Goal: Information Seeking & Learning: Learn about a topic

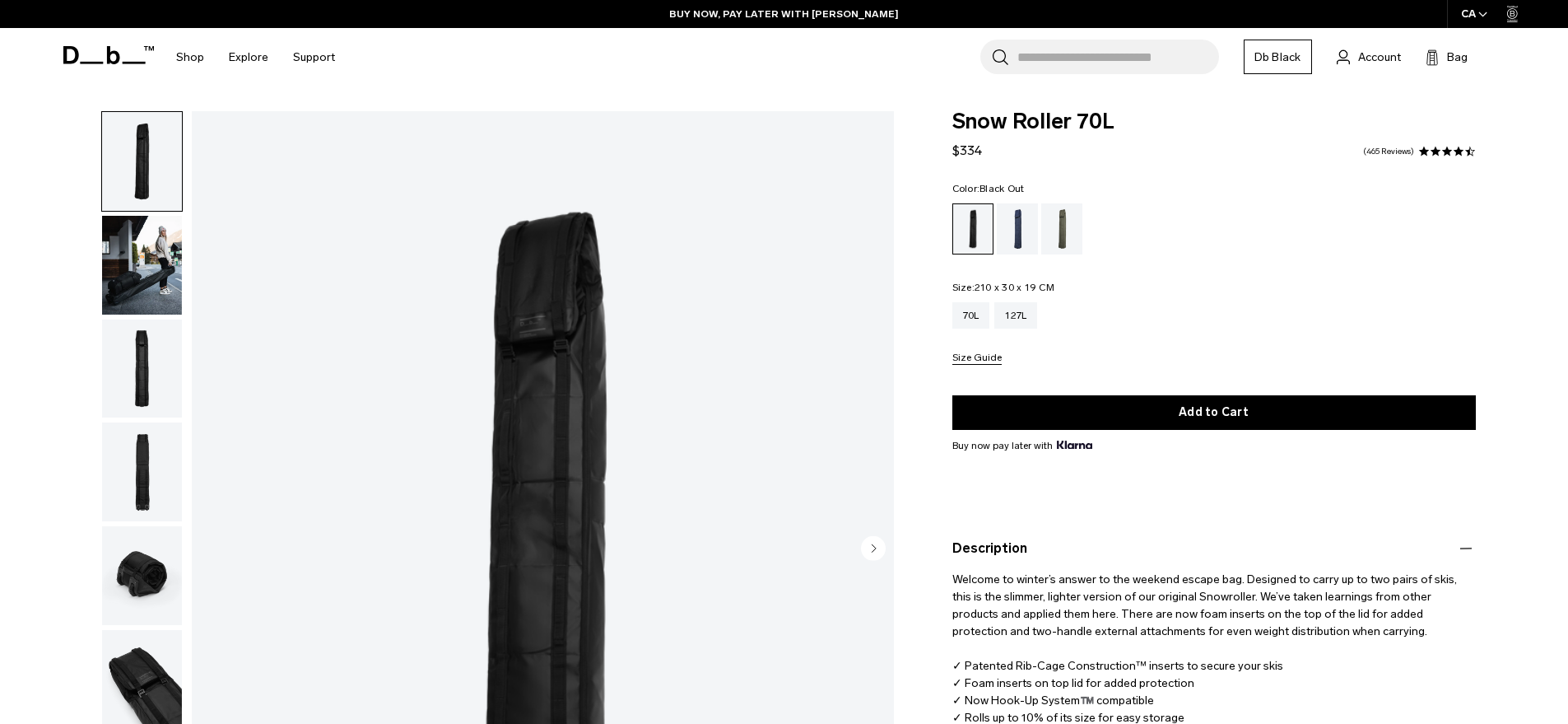
click at [1147, 52] on input "Search for Bags, Luggage..." at bounding box center [1119, 56] width 202 height 35
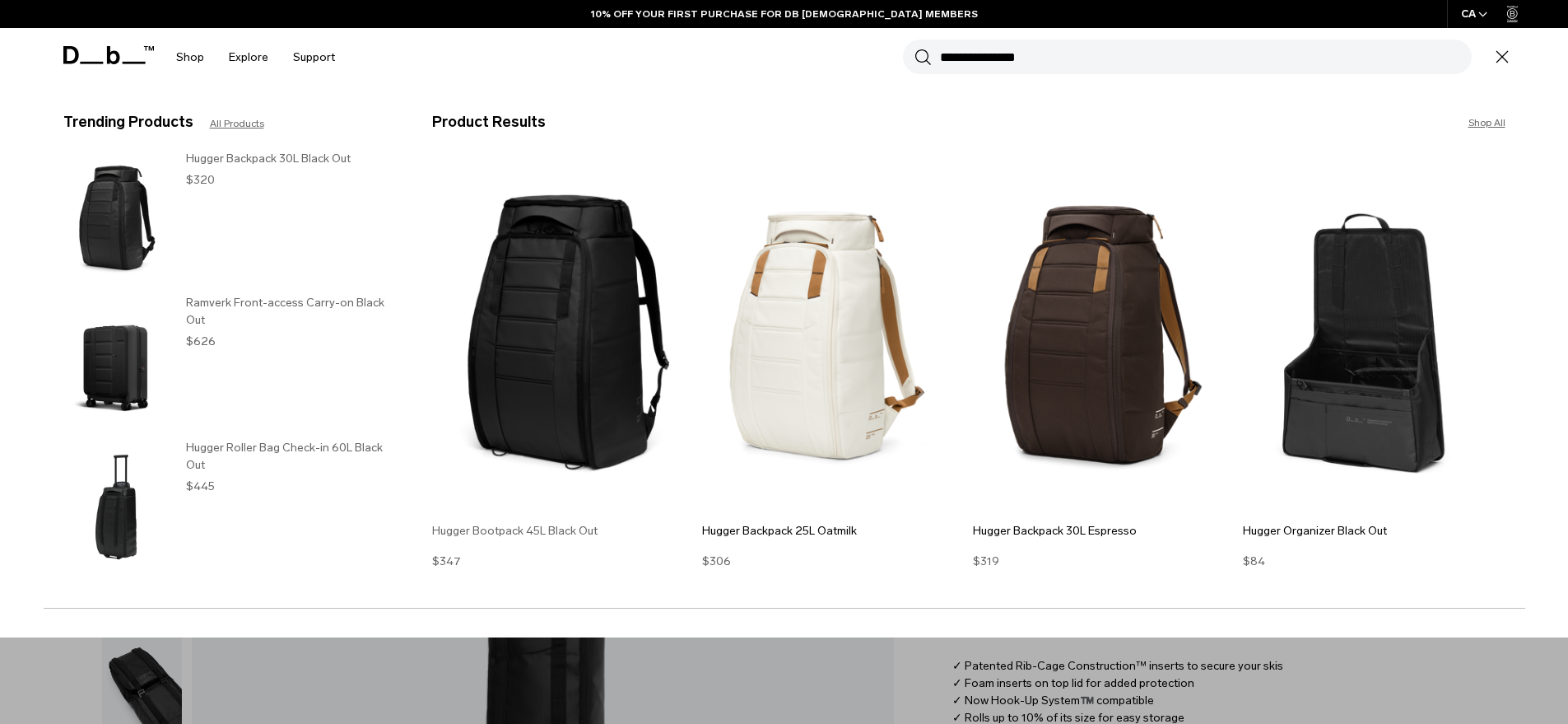
type input "**********"
click at [587, 269] on img at bounding box center [563, 335] width 262 height 353
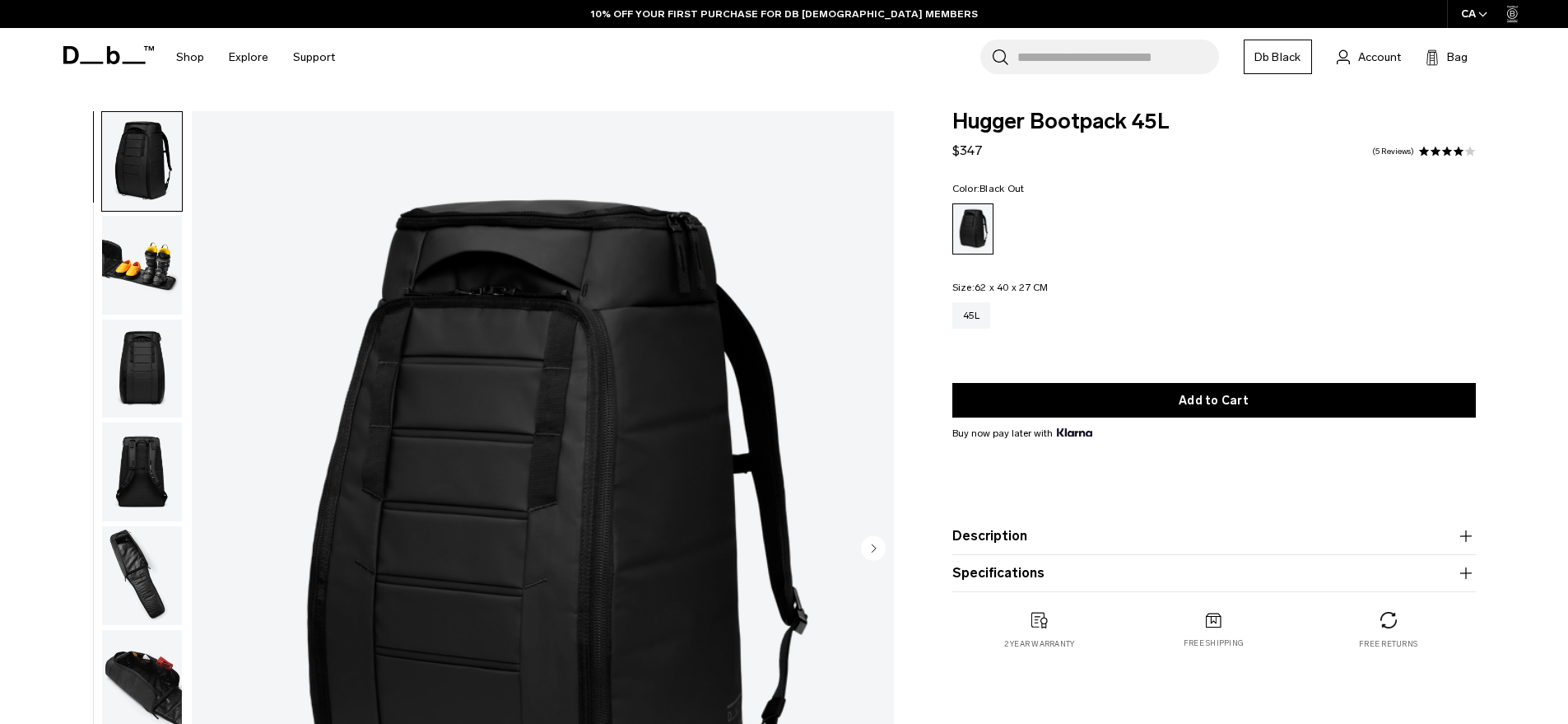
click at [133, 427] on img "button" at bounding box center [142, 472] width 80 height 99
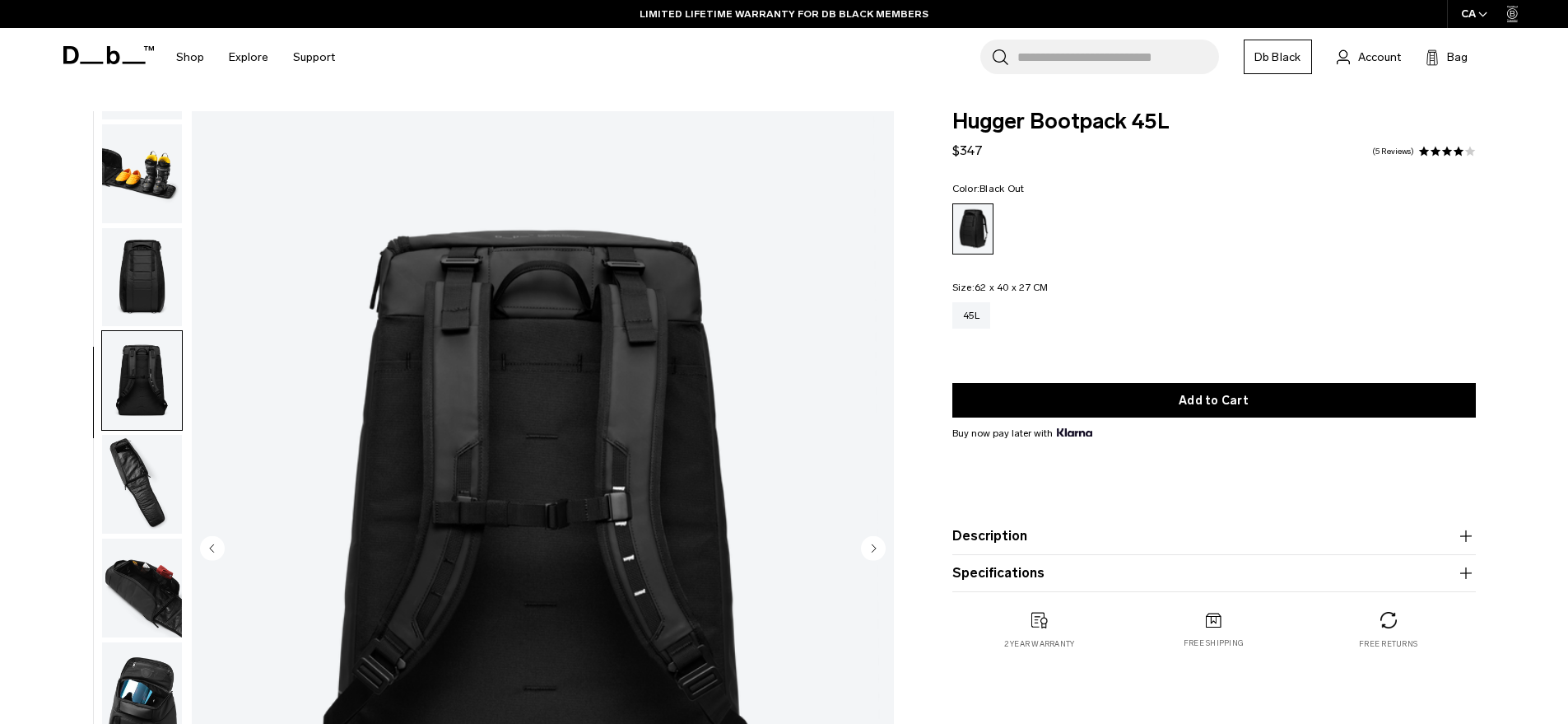
click at [140, 162] on img "button" at bounding box center [142, 174] width 80 height 99
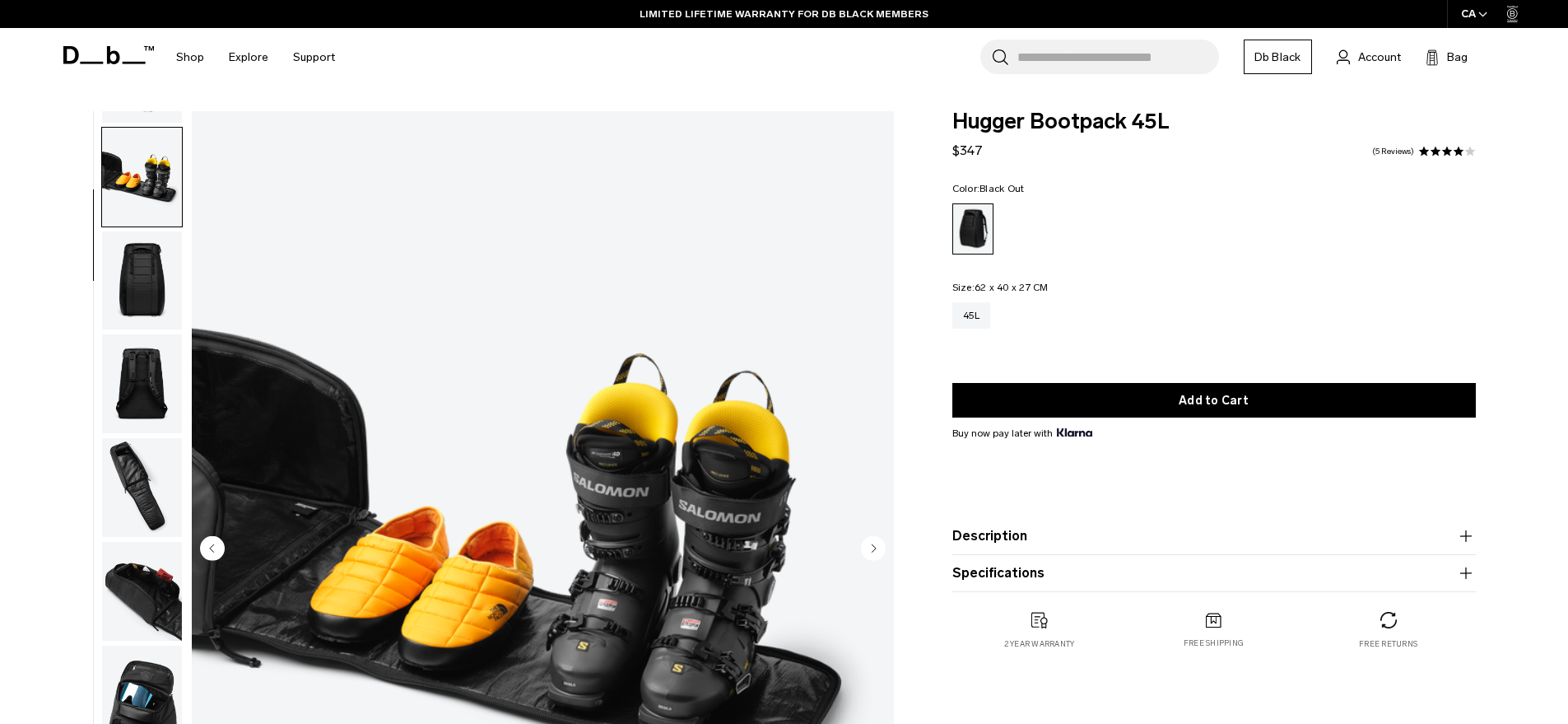
scroll to position [112, 0]
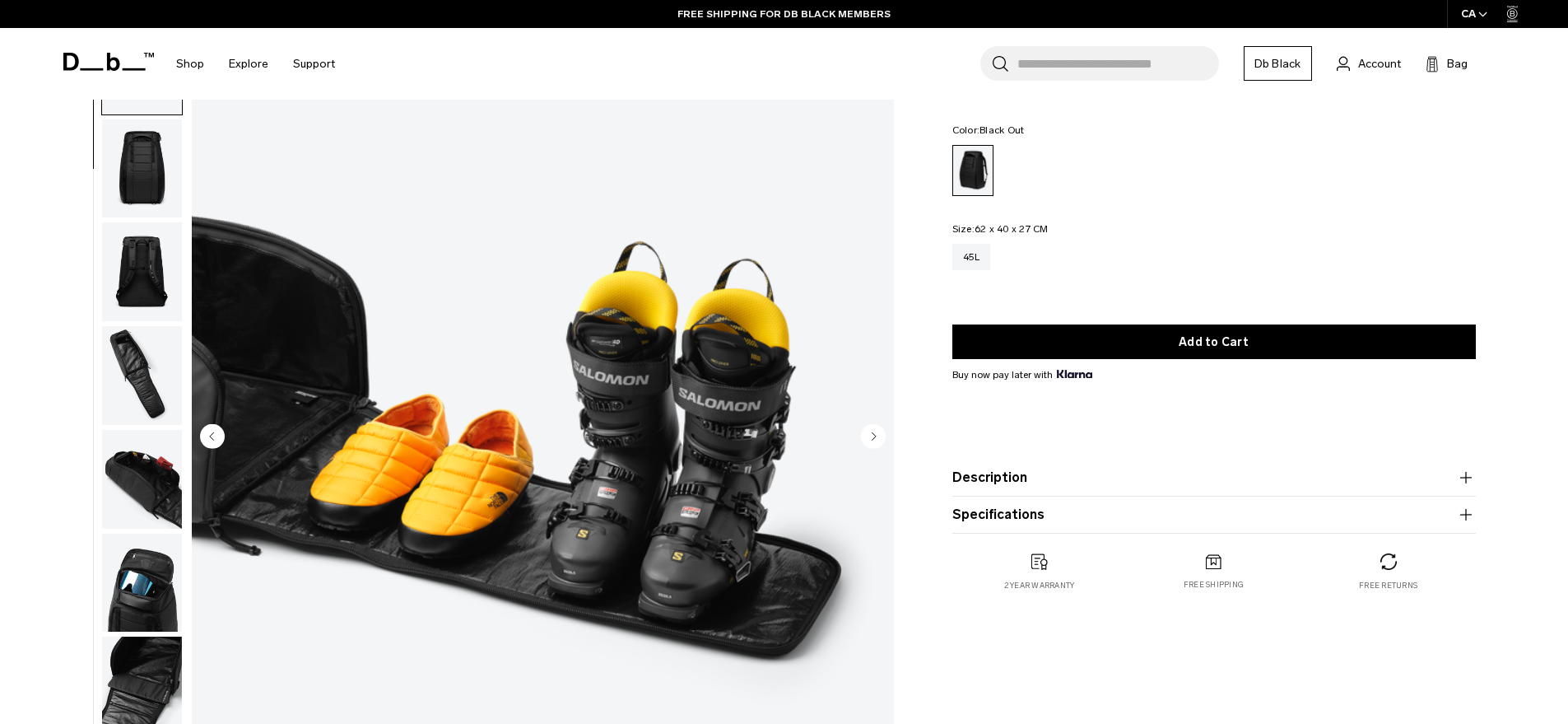
click at [108, 429] on img "button" at bounding box center [142, 479] width 80 height 99
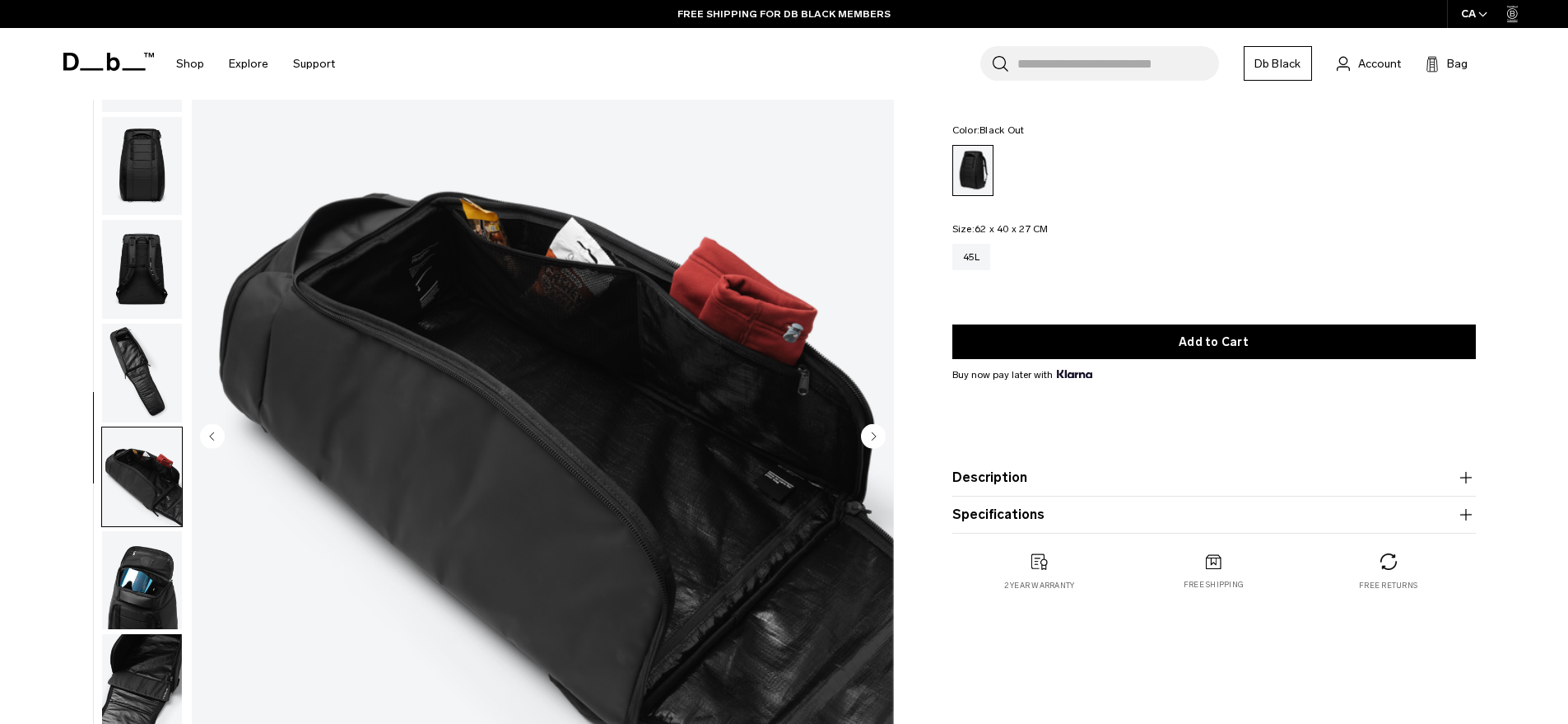
scroll to position [91, 0]
click at [135, 322] on img "button" at bounding box center [142, 372] width 80 height 99
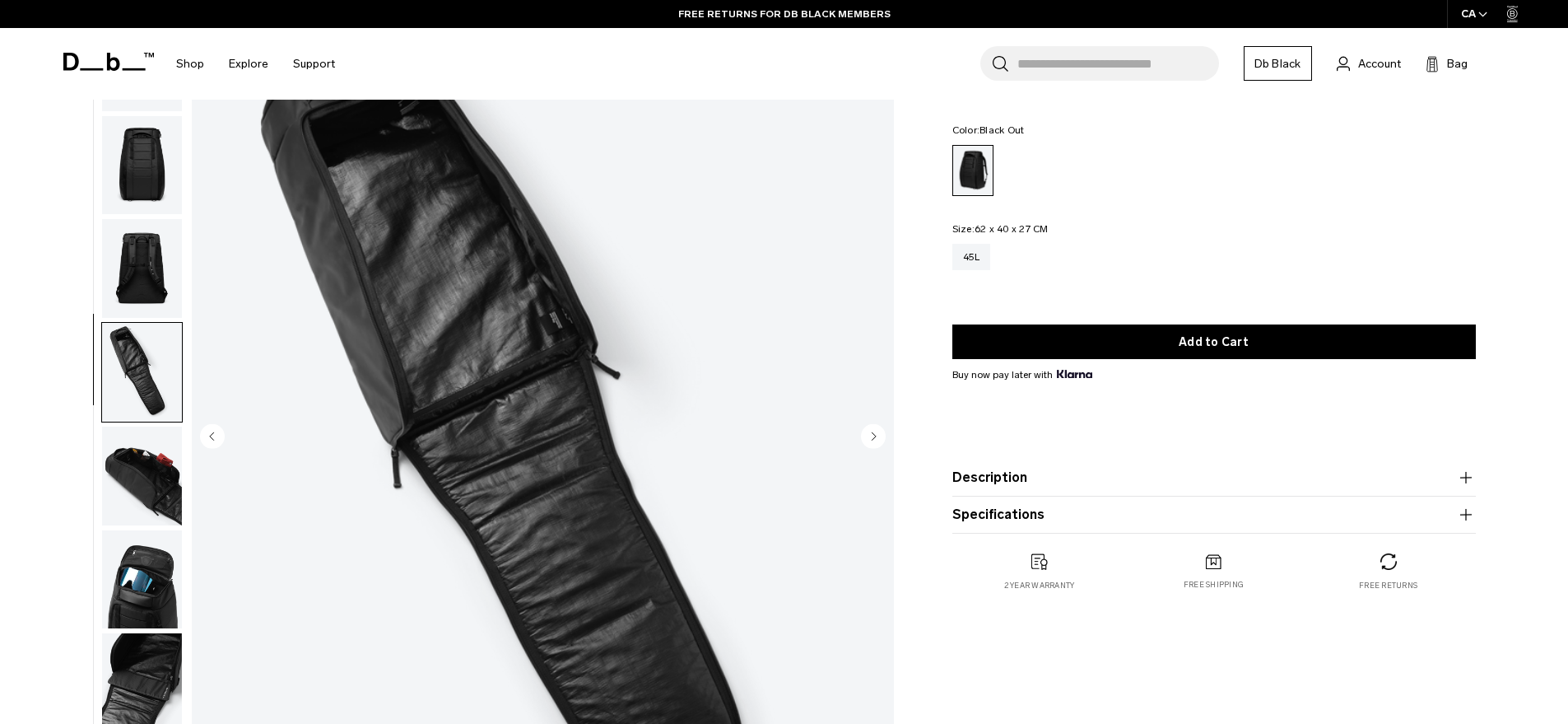
click at [132, 427] on img "button" at bounding box center [142, 476] width 80 height 99
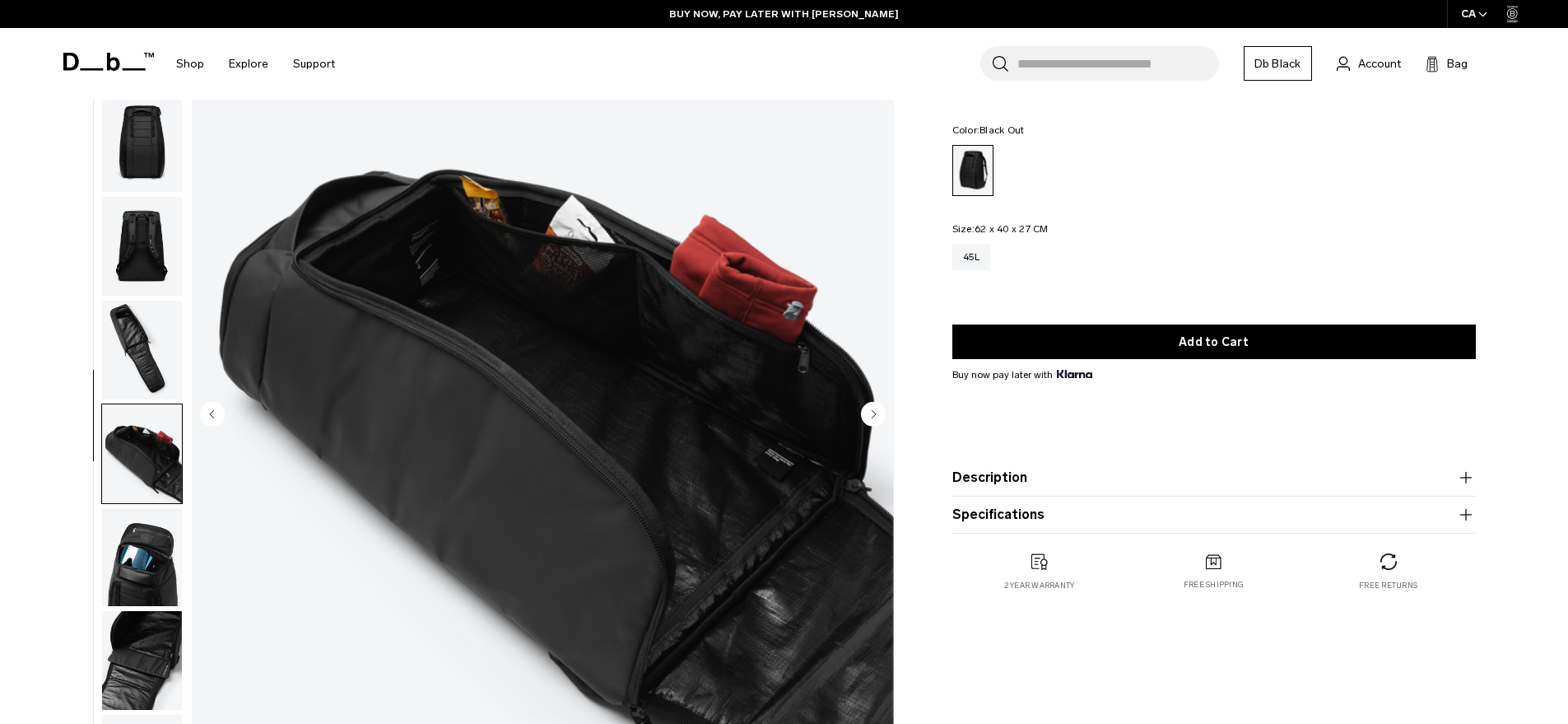
click at [139, 508] on img "button" at bounding box center [142, 557] width 80 height 99
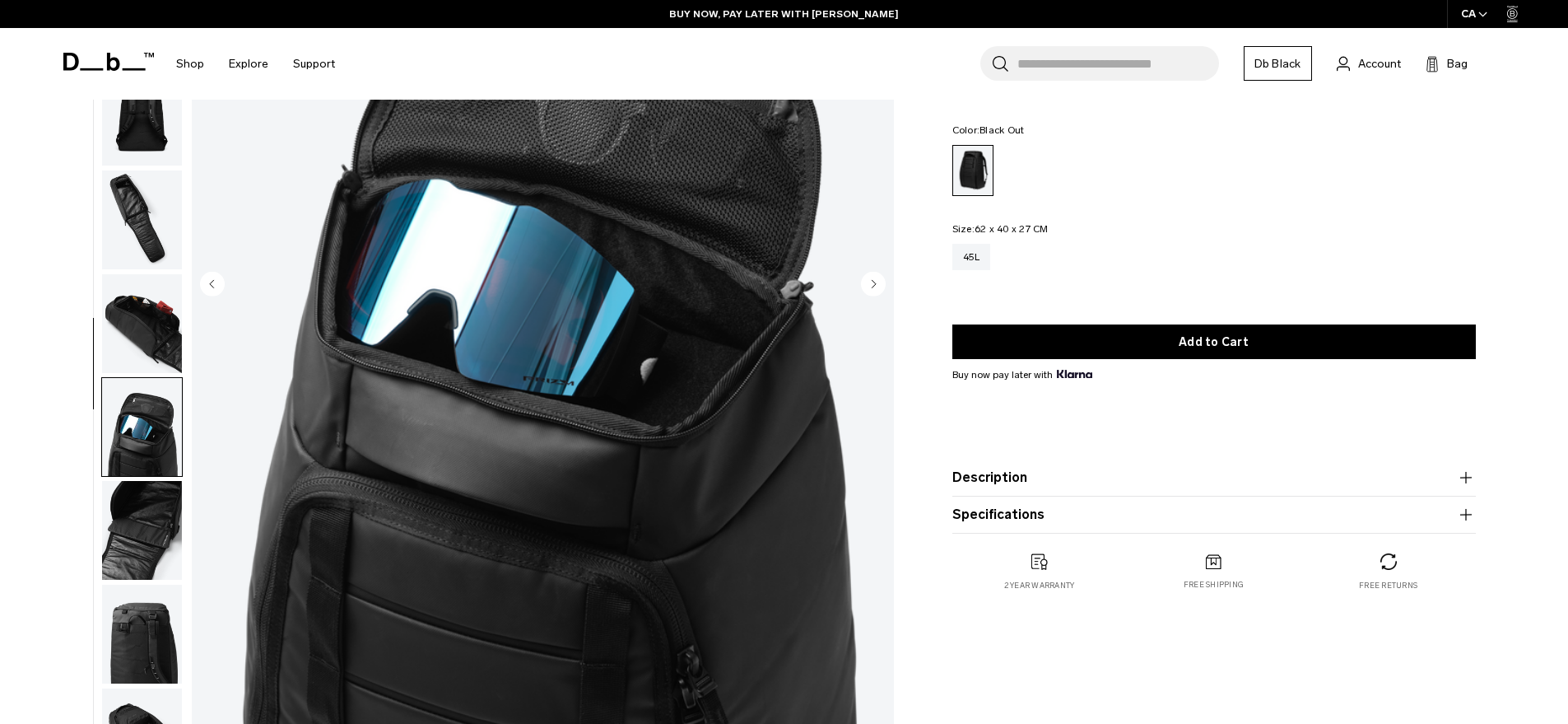
scroll to position [215, 0]
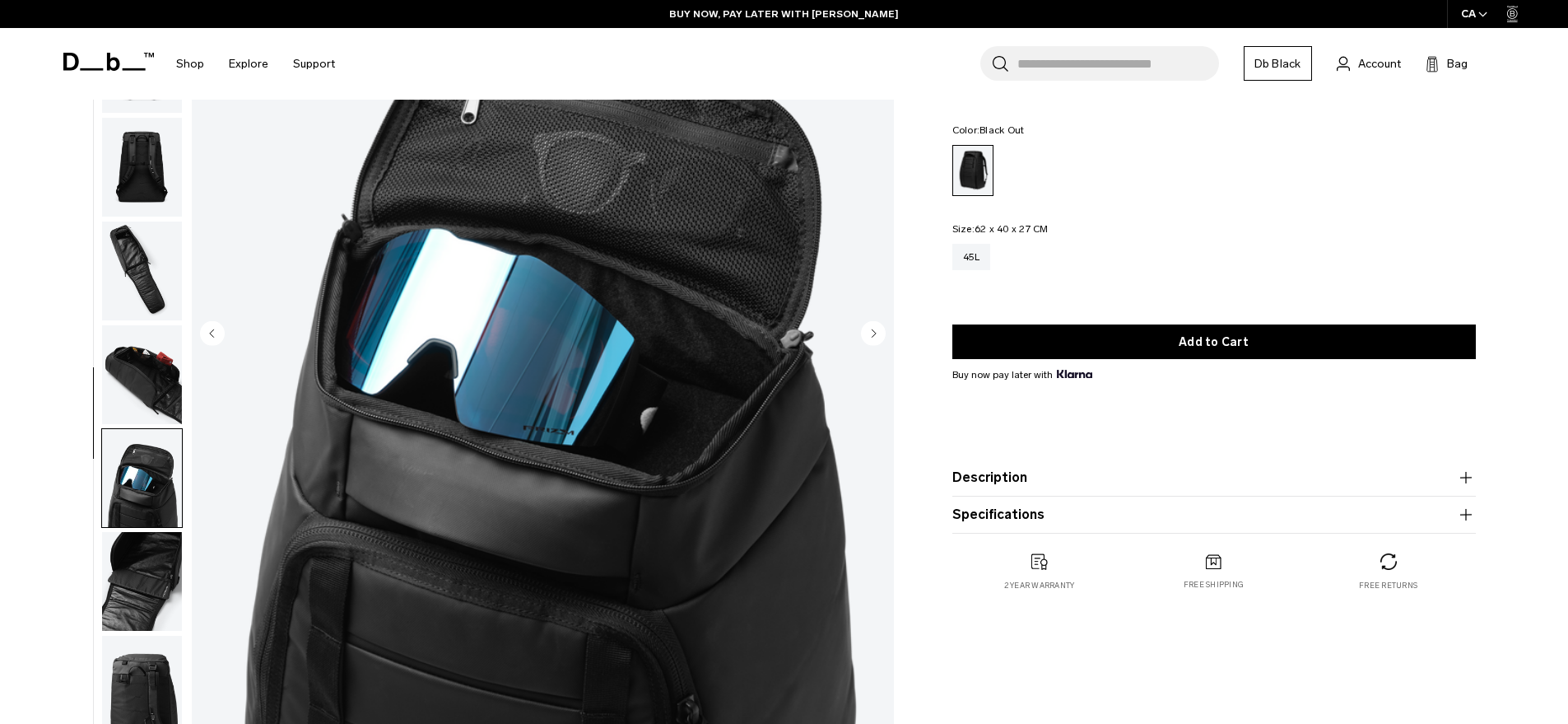
click at [140, 532] on img "button" at bounding box center [142, 581] width 80 height 99
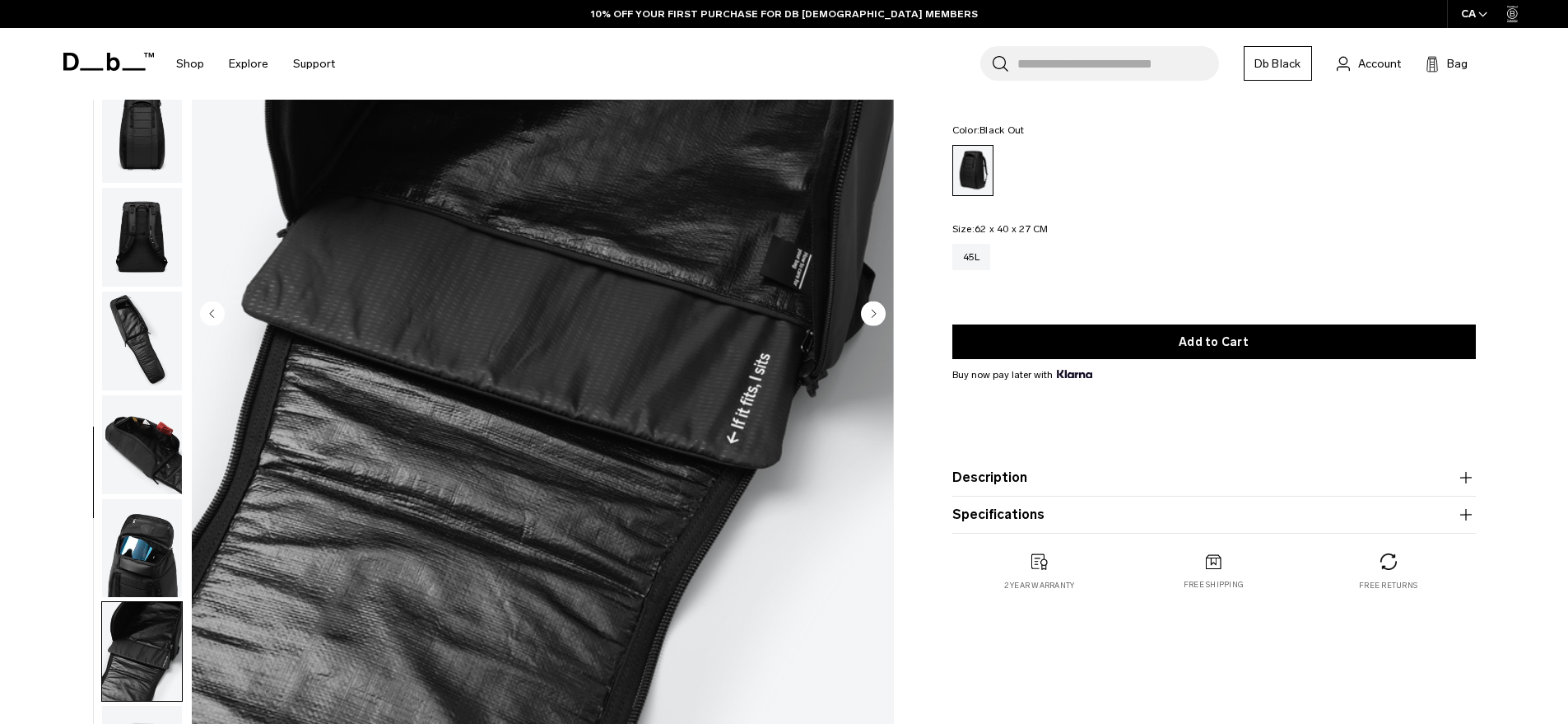
scroll to position [91, 0]
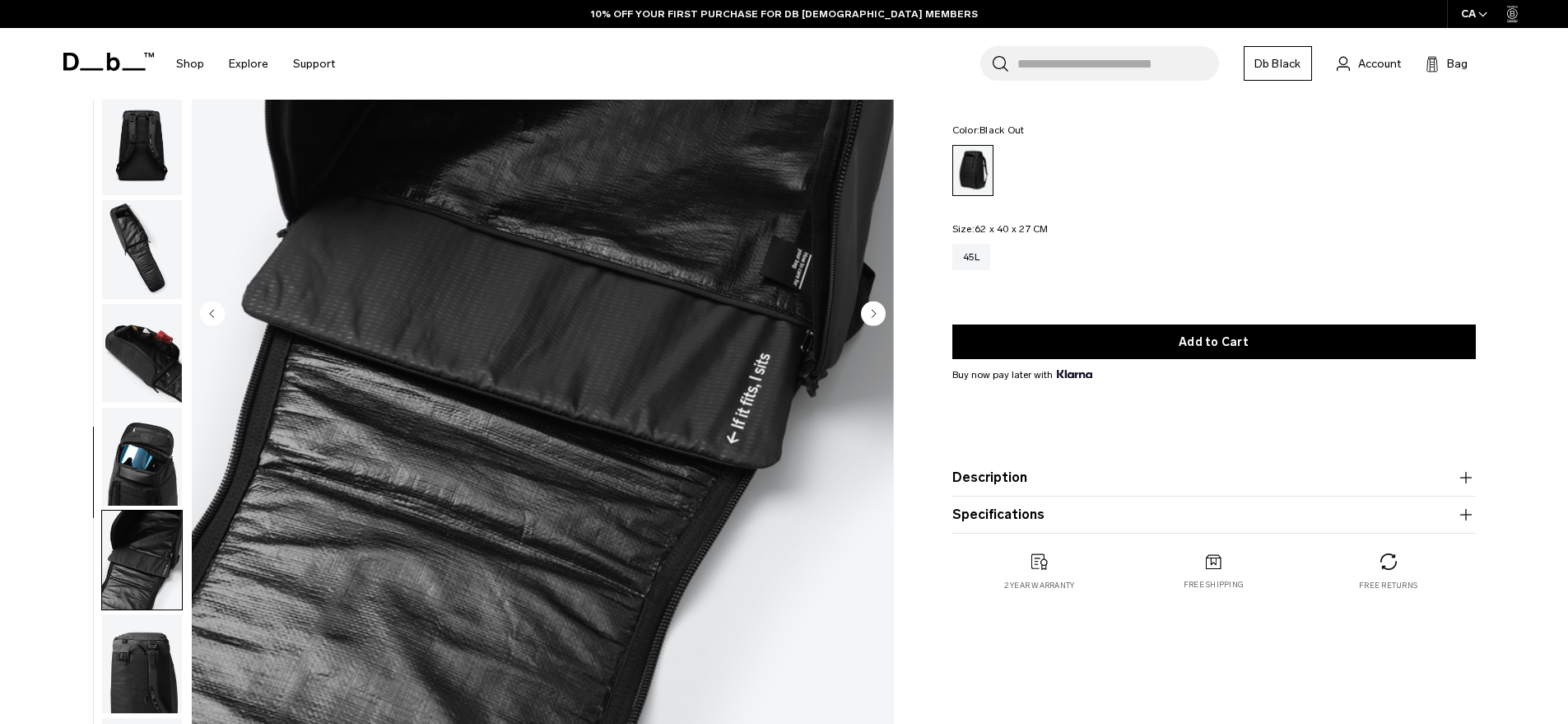
click at [143, 614] on img "button" at bounding box center [142, 664] width 80 height 99
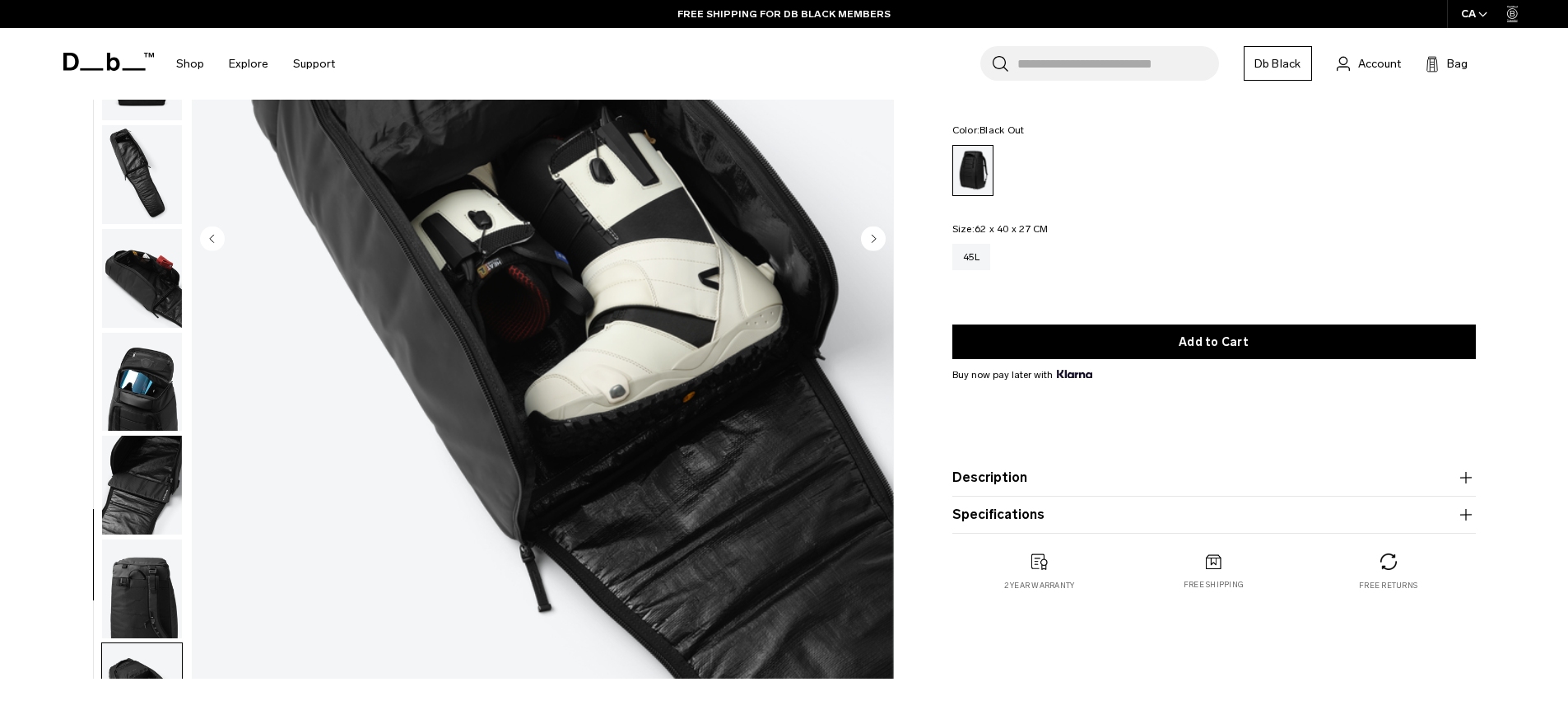
scroll to position [286, 0]
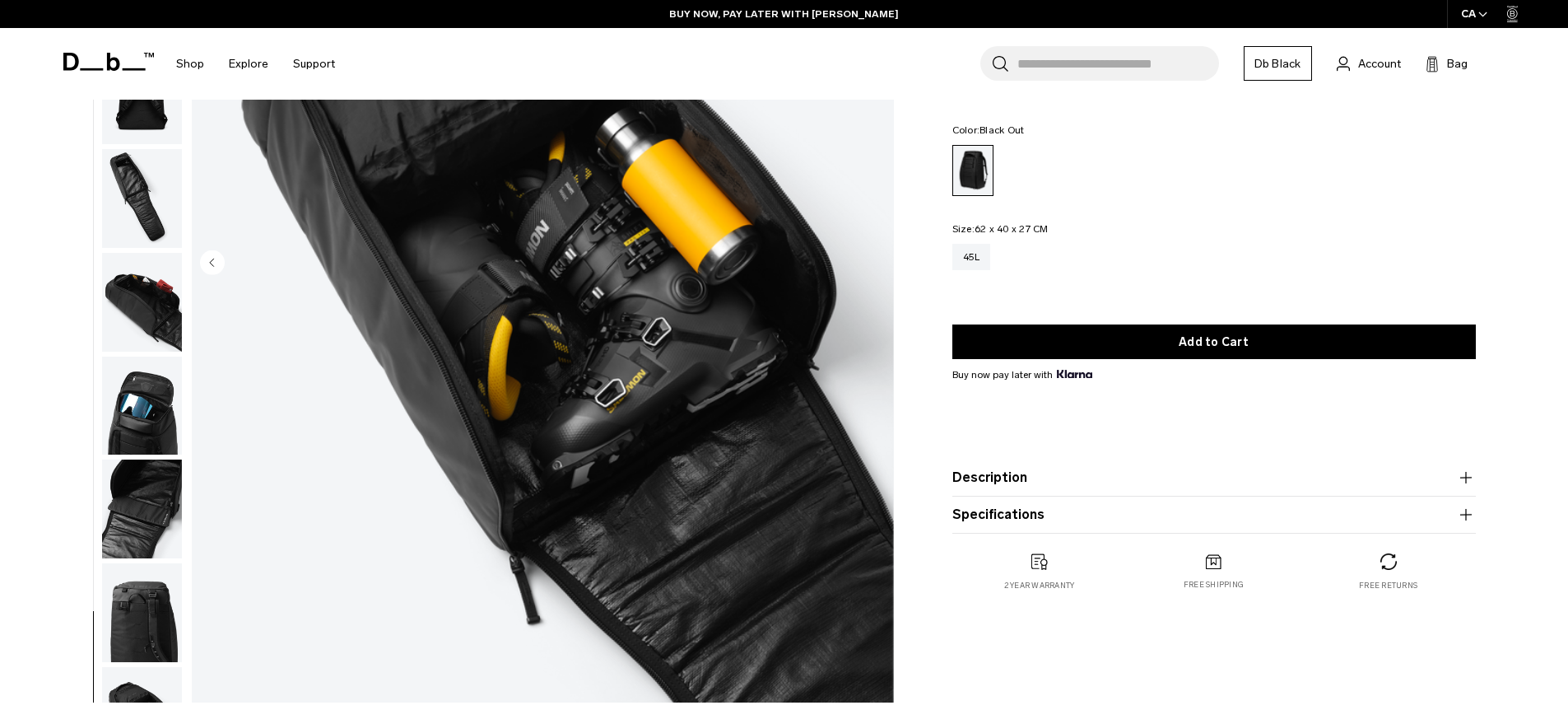
click at [130, 563] on img "button" at bounding box center [142, 613] width 80 height 99
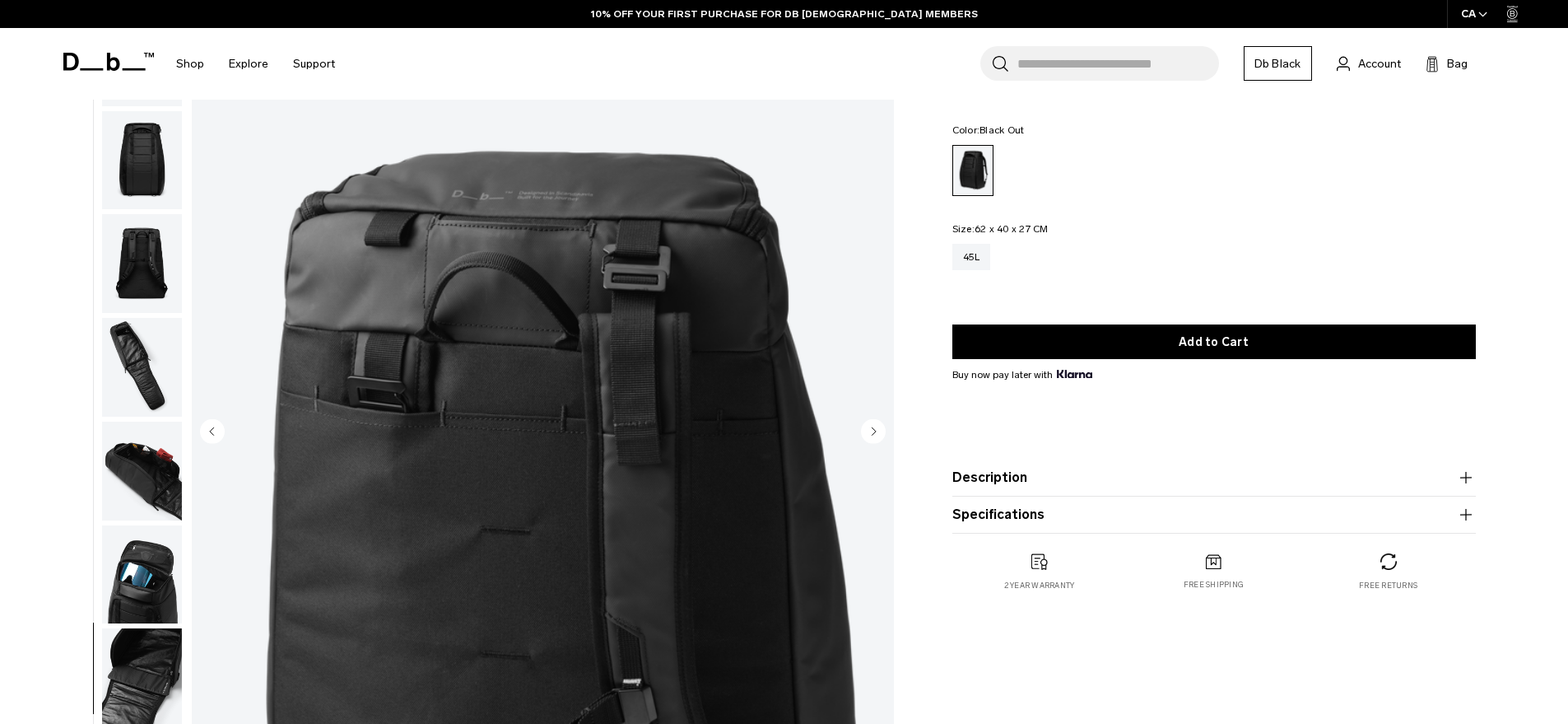
scroll to position [0, 0]
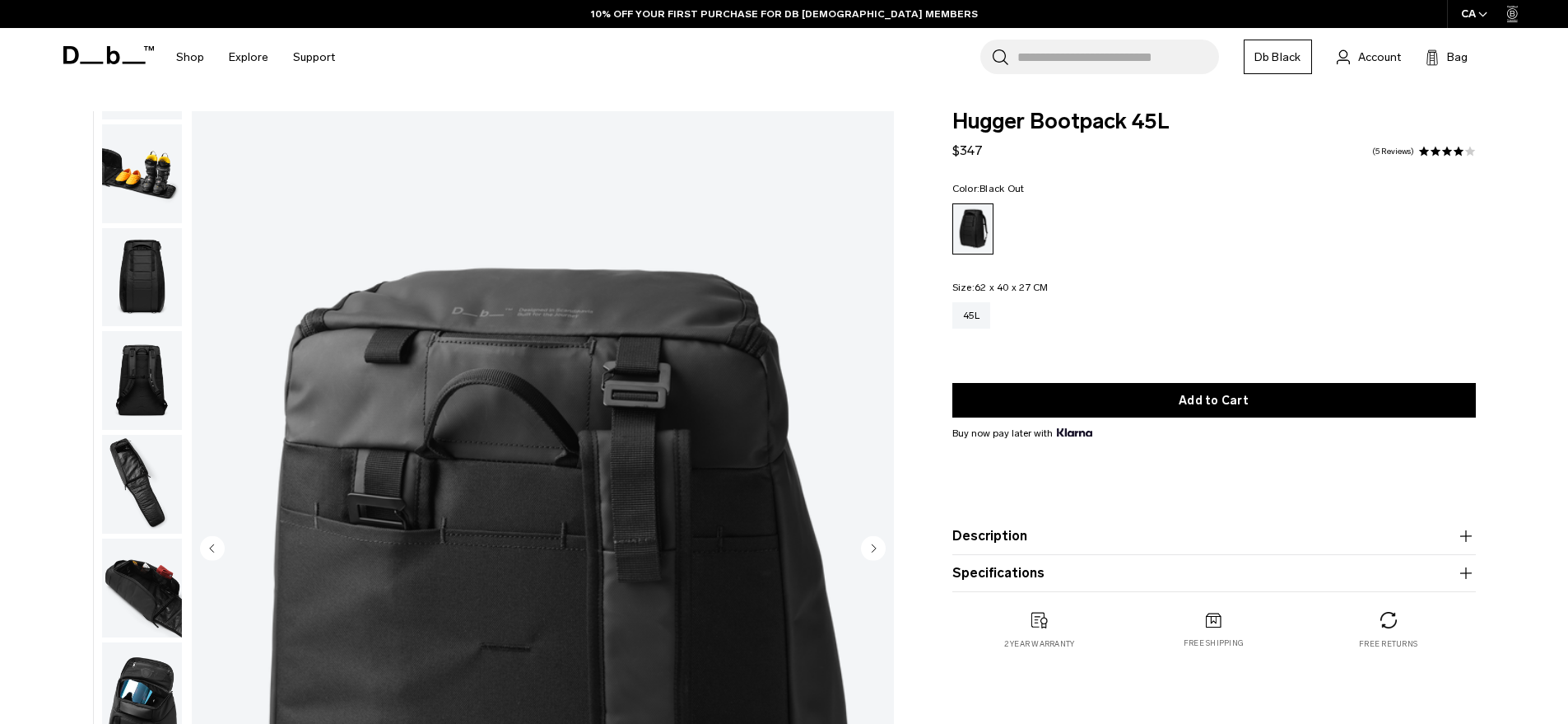
click at [1020, 528] on button "Description" at bounding box center [1214, 535] width 523 height 20
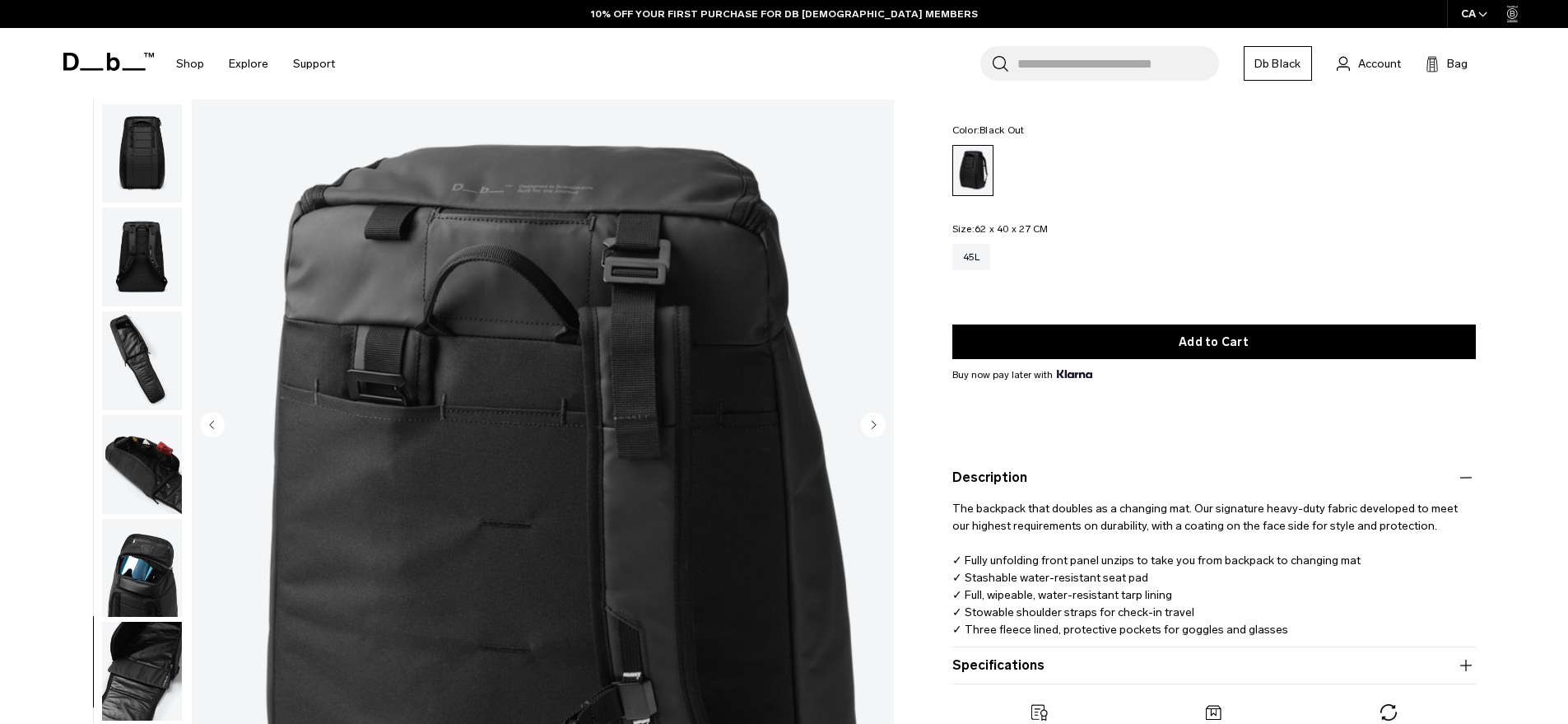
scroll to position [138, 0]
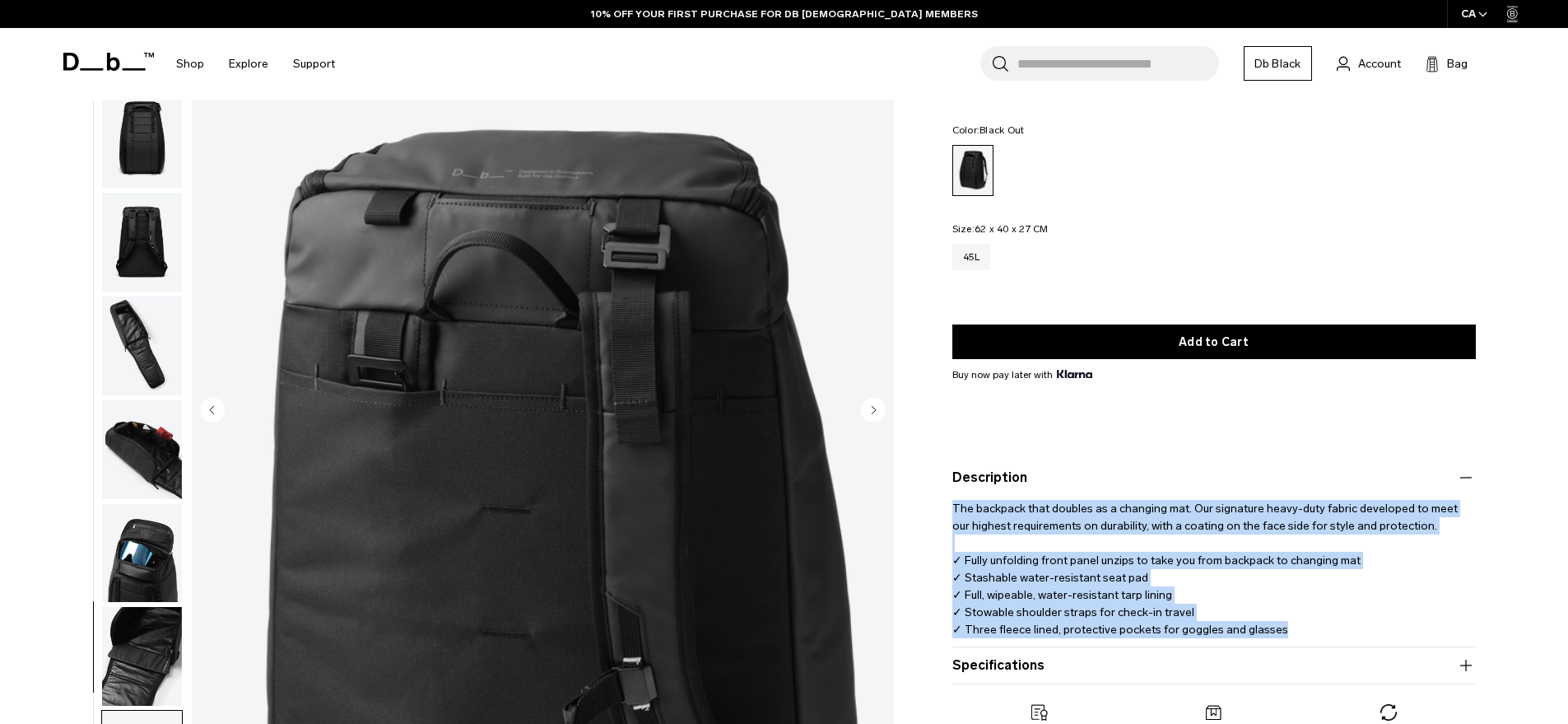
drag, startPoint x: 954, startPoint y: 504, endPoint x: 1348, endPoint y: 631, distance: 414.0
click at [1348, 631] on p "The backpack that doubles as a changing mat. Our signature heavy-duty fabric de…" at bounding box center [1214, 562] width 523 height 150
copy p "The backpack that doubles as a changing mat. Our signature heavy-duty fabric de…"
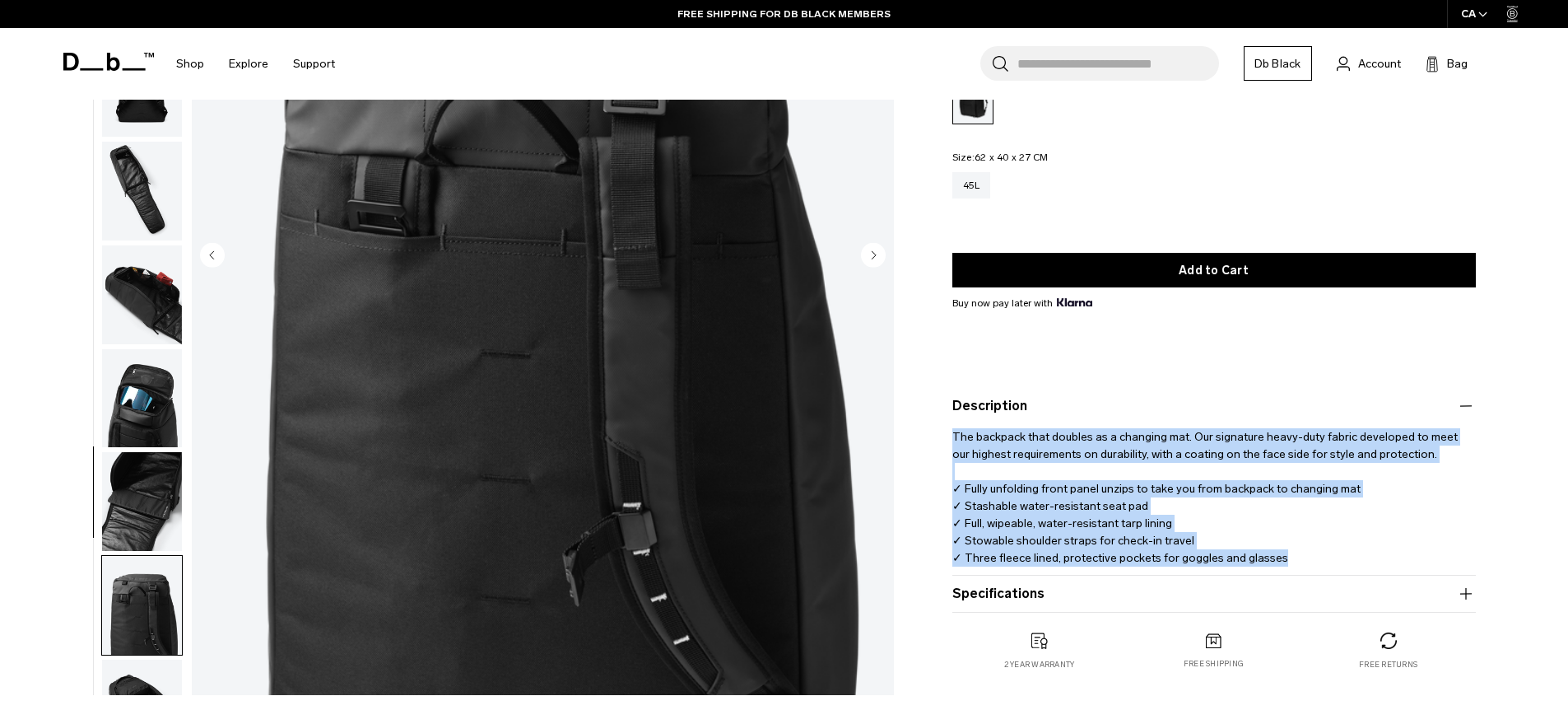
click at [1024, 590] on button "Specifications" at bounding box center [1214, 594] width 523 height 20
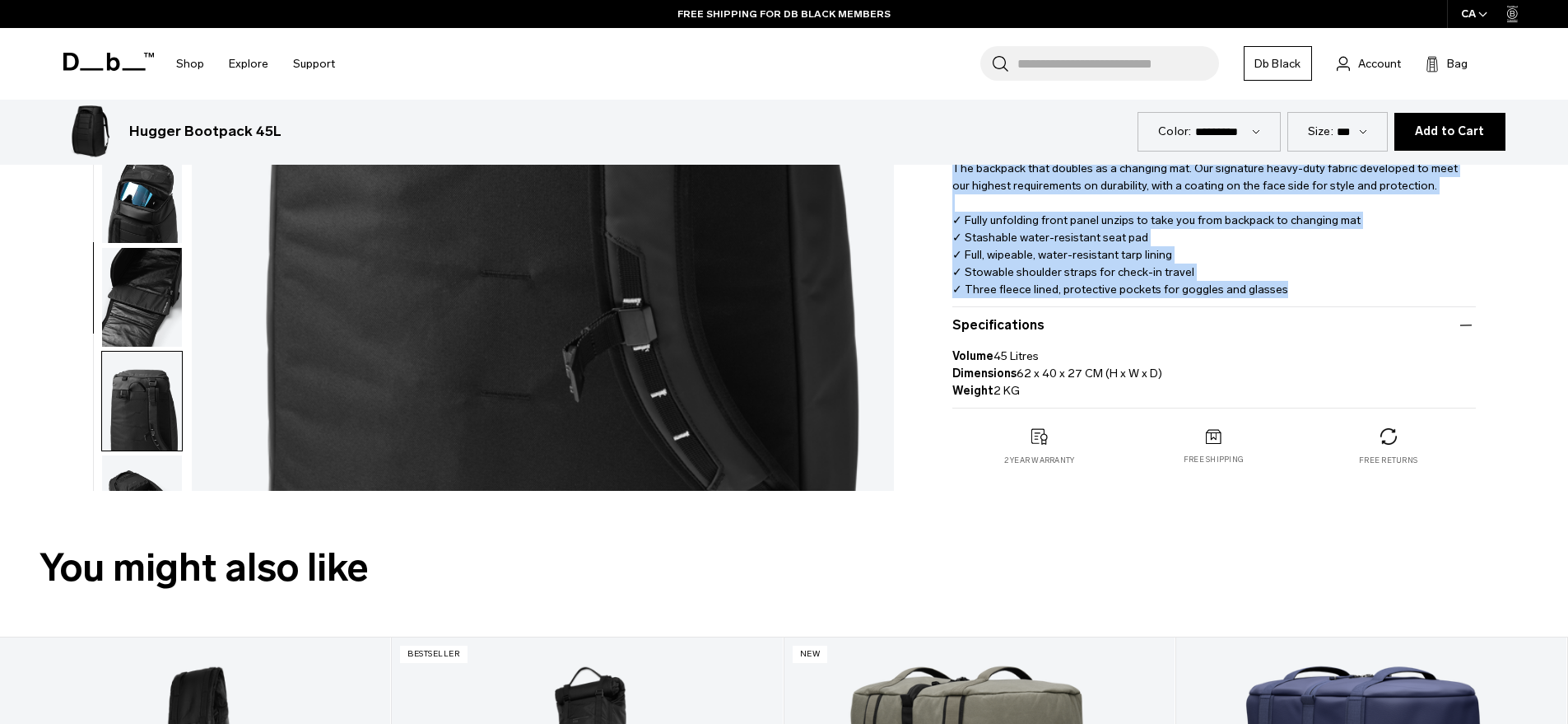
click at [997, 273] on p "The backpack that doubles as a changing mat. Our signature heavy-duty fabric de…" at bounding box center [1214, 223] width 523 height 150
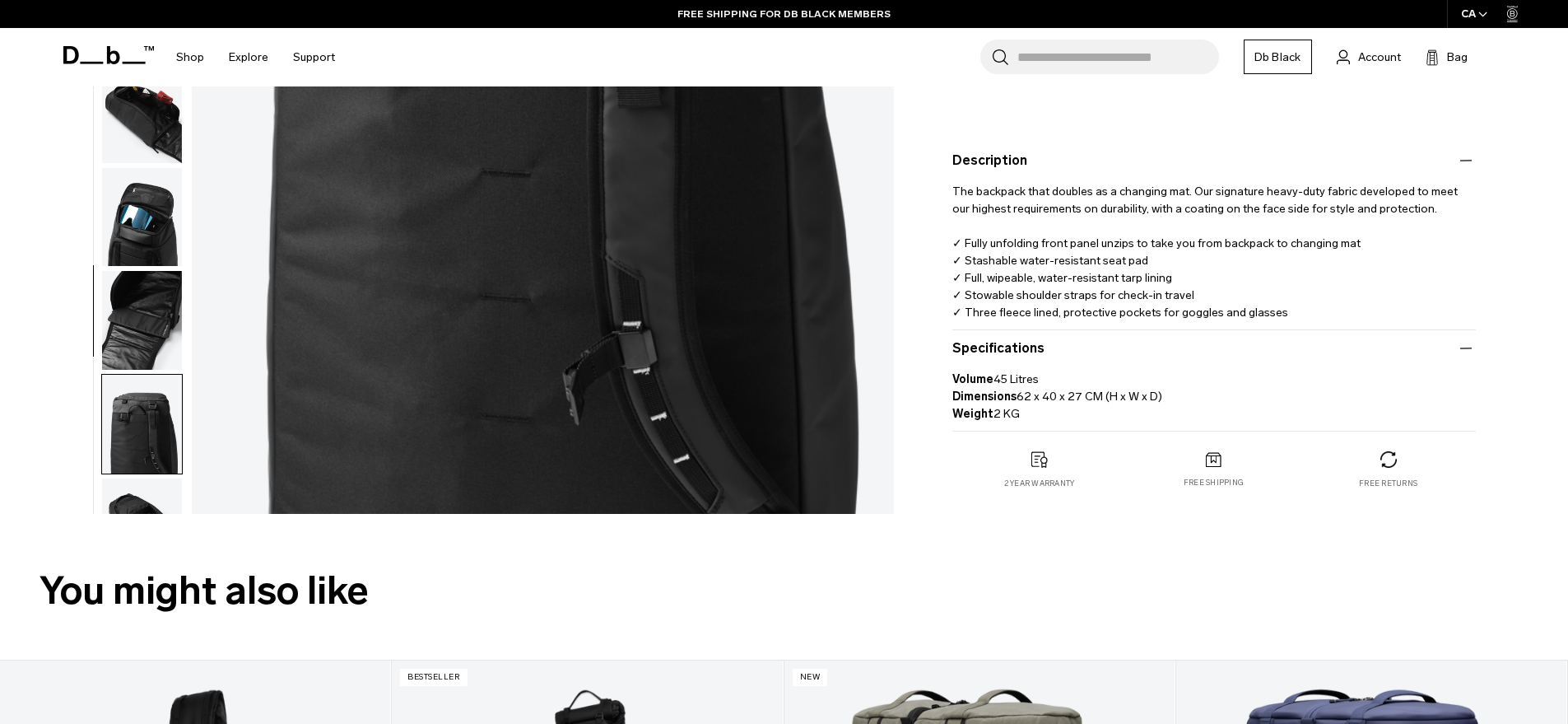
scroll to position [475, 0]
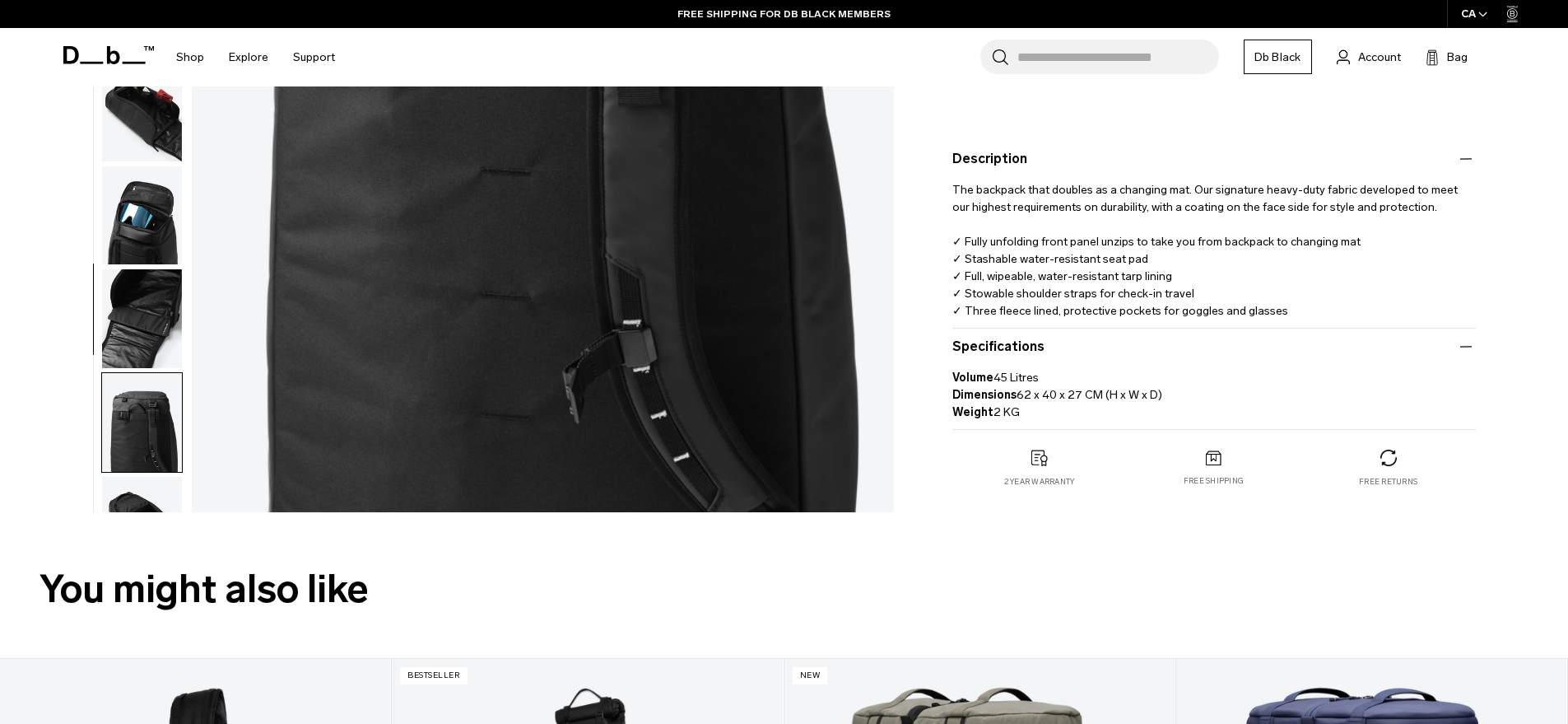
drag, startPoint x: 951, startPoint y: 188, endPoint x: 1063, endPoint y: 416, distance: 254.0
click at [1063, 416] on div "Hugger Bootpack 45L $347 3.8 star rating 5 Reviews Color: Black Out Out of stoc…" at bounding box center [1214, 127] width 622 height 787
copy product-accordion "Volume 45 Litres Dimensions 62 x 40 x 27 CM (H x W x D) Weight 2 KG"
